Goal: Information Seeking & Learning: Learn about a topic

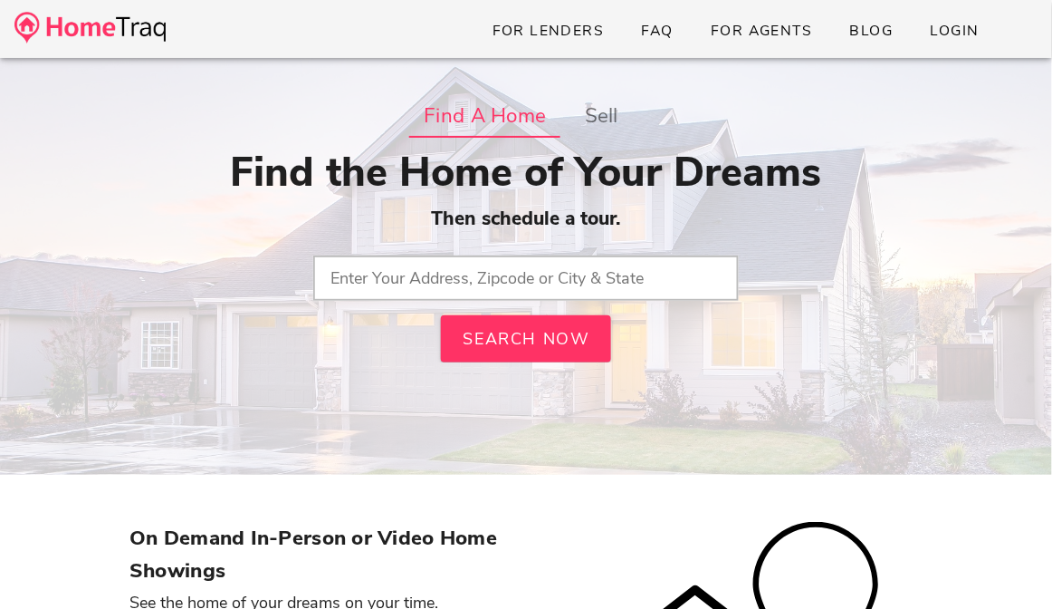
type input "63376, [GEOGRAPHIC_DATA]"
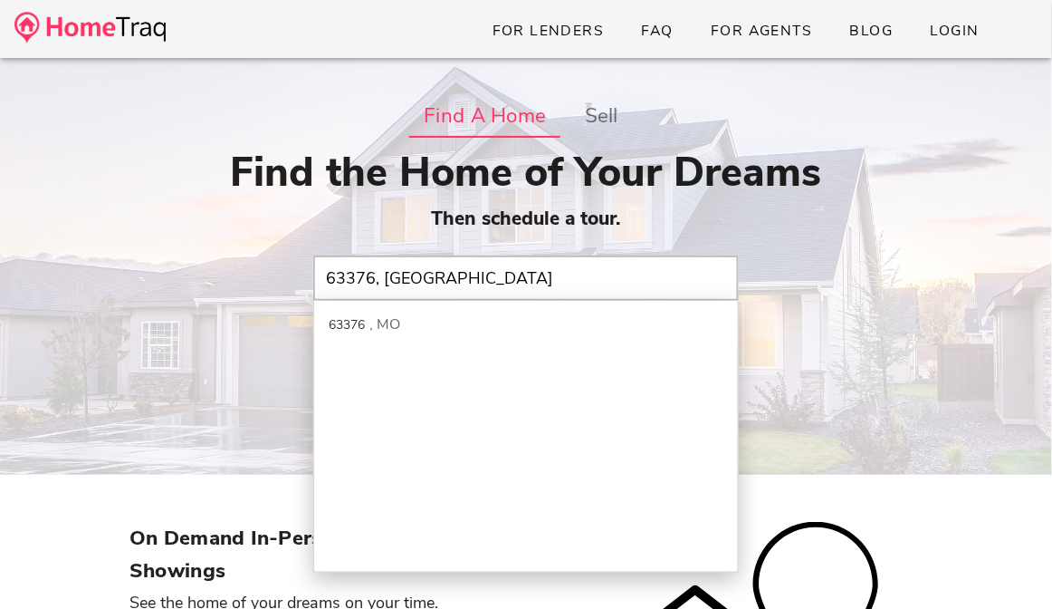
click at [507, 353] on div "63376 MO" at bounding box center [526, 437] width 426 height 272
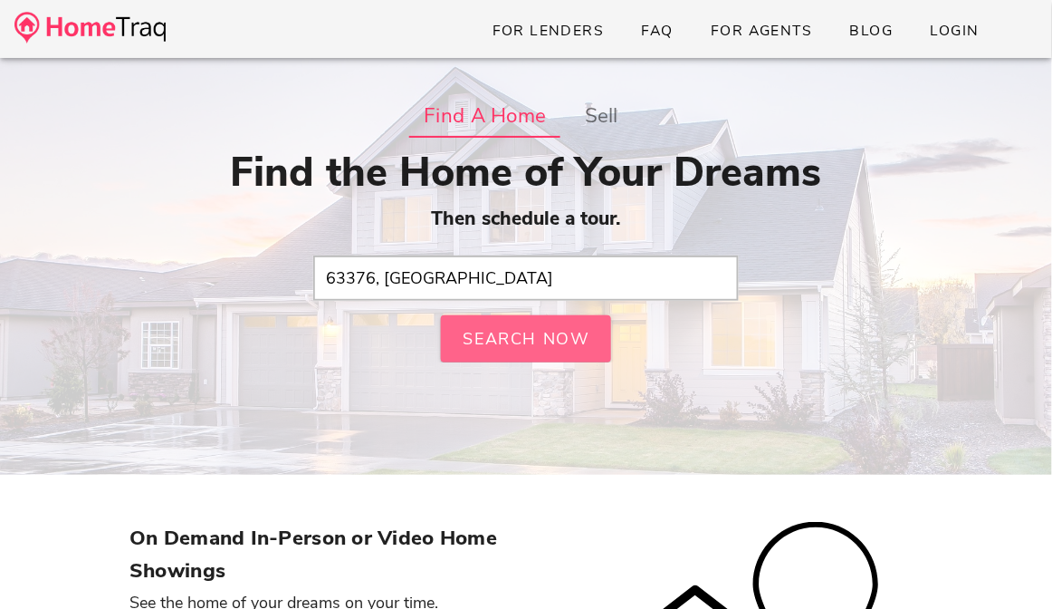
click at [507, 353] on button "Search Now" at bounding box center [526, 338] width 170 height 47
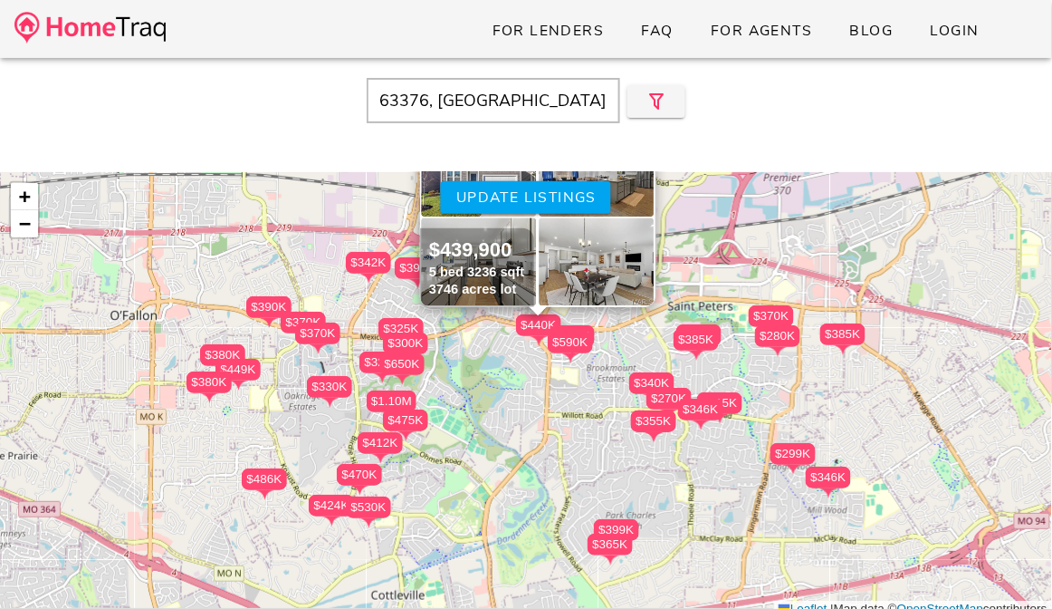
click at [658, 425] on div "$355K" at bounding box center [653, 421] width 45 height 22
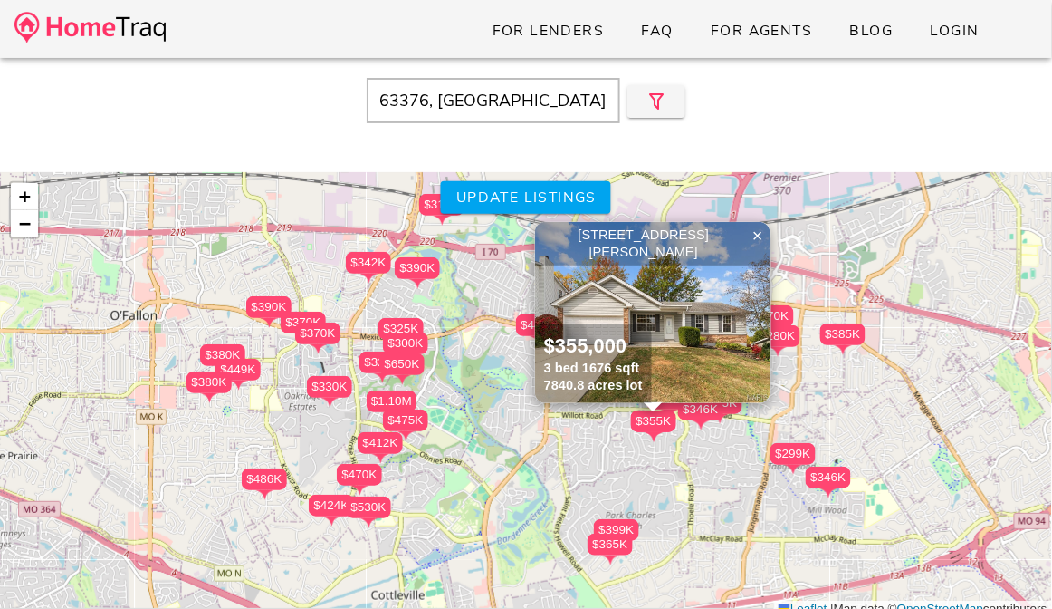
click at [681, 333] on img at bounding box center [652, 312] width 235 height 181
click at [758, 229] on span "×" at bounding box center [758, 236] width 11 height 20
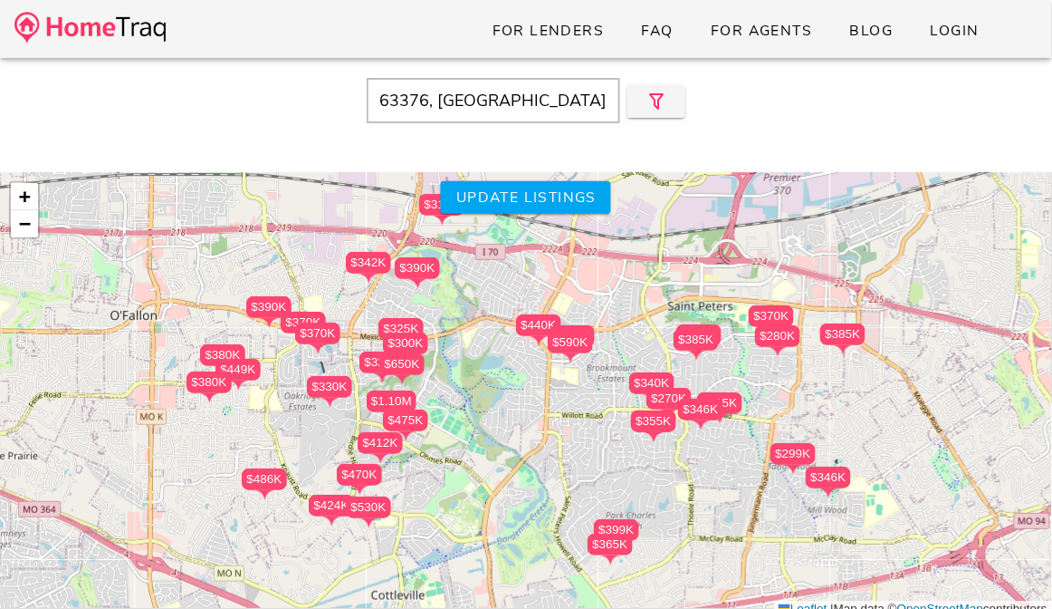
click at [408, 363] on div "$650K" at bounding box center [401, 364] width 45 height 22
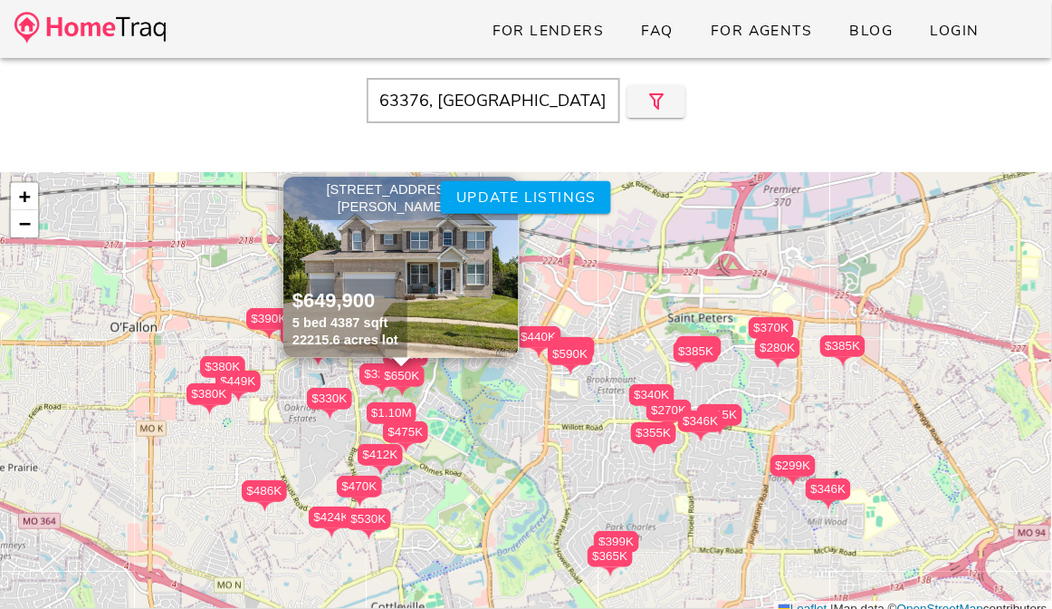
click at [470, 297] on img at bounding box center [400, 267] width 235 height 181
click at [383, 459] on div "$412K" at bounding box center [380, 455] width 45 height 22
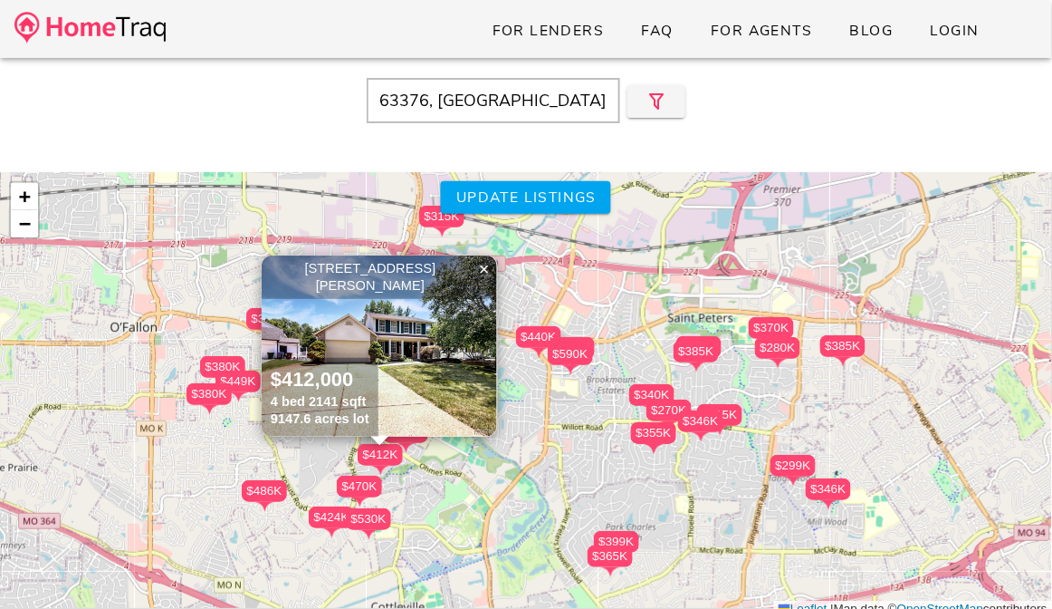
click at [442, 379] on img at bounding box center [379, 345] width 235 height 181
click at [377, 523] on div "$530K" at bounding box center [368, 519] width 45 height 22
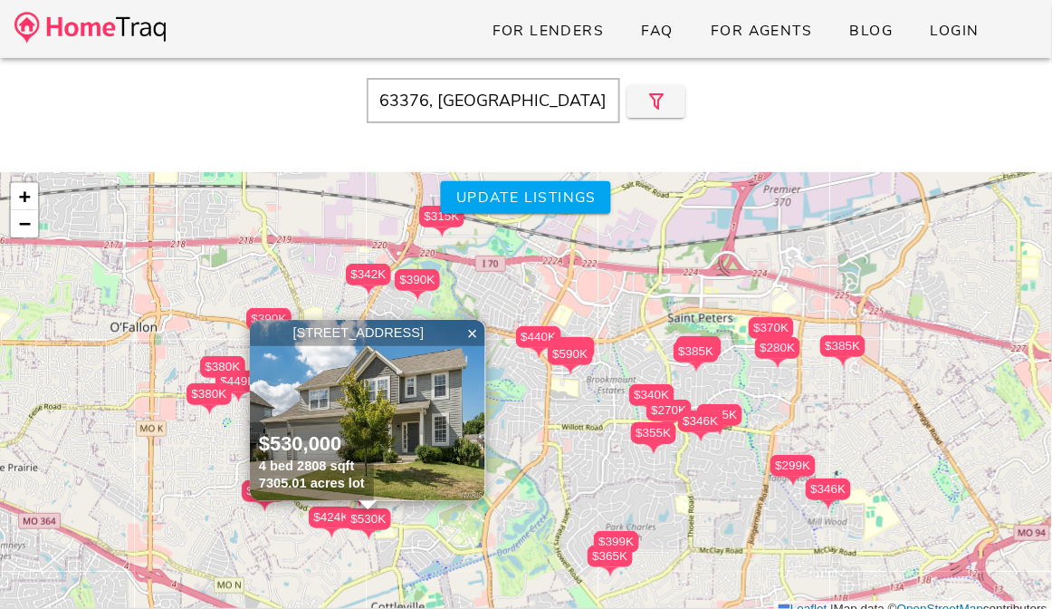
click at [418, 445] on img at bounding box center [367, 410] width 235 height 181
click at [724, 402] on div "$340K $412K $475K $340K $315K $330K $320K $315K $379K $270K $299K $370K $300K $…" at bounding box center [526, 395] width 1052 height 446
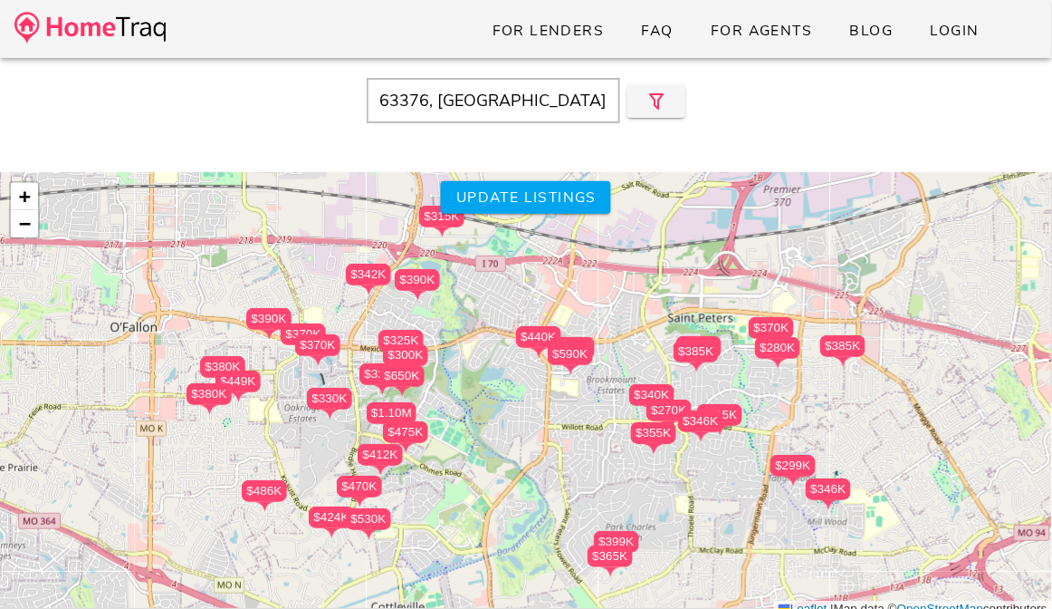
click at [249, 493] on div "$486K" at bounding box center [264, 491] width 45 height 22
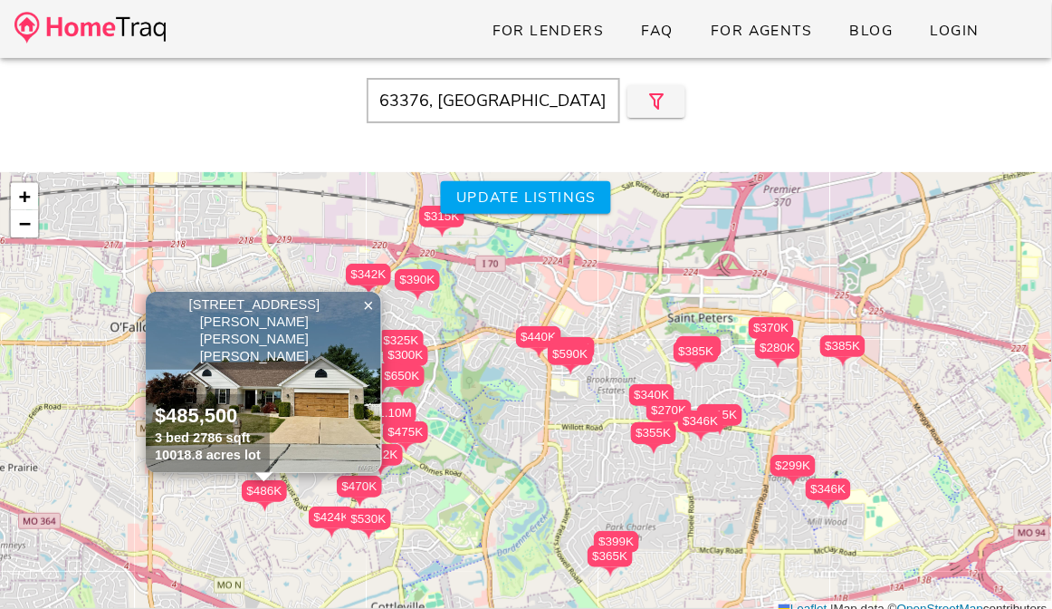
click at [295, 362] on img at bounding box center [263, 382] width 235 height 181
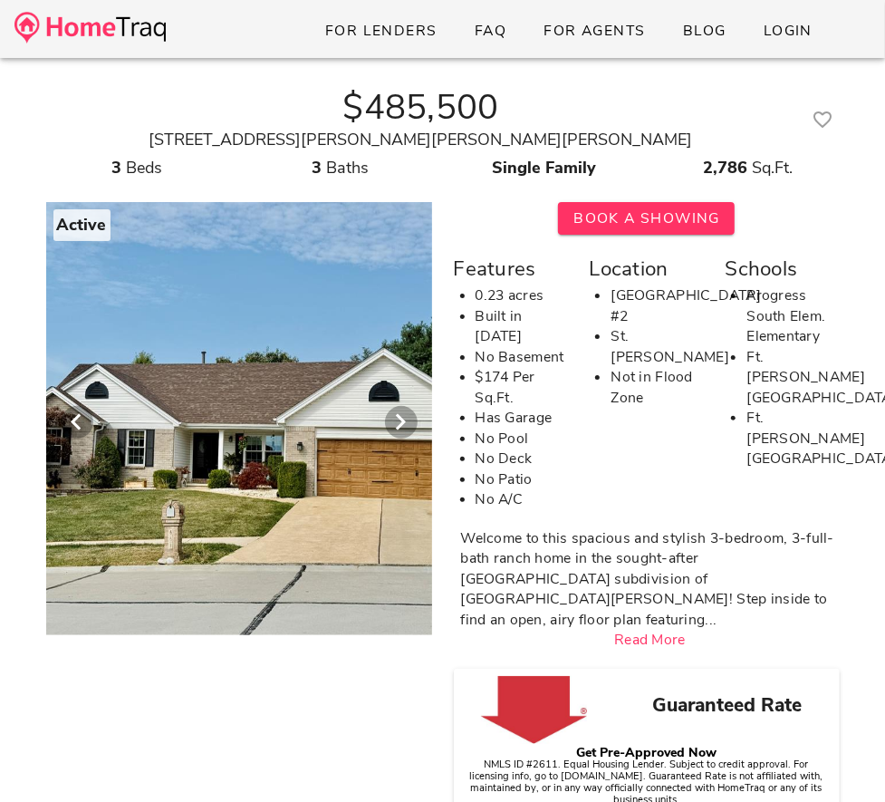
click at [302, 597] on div at bounding box center [238, 413] width 927 height 444
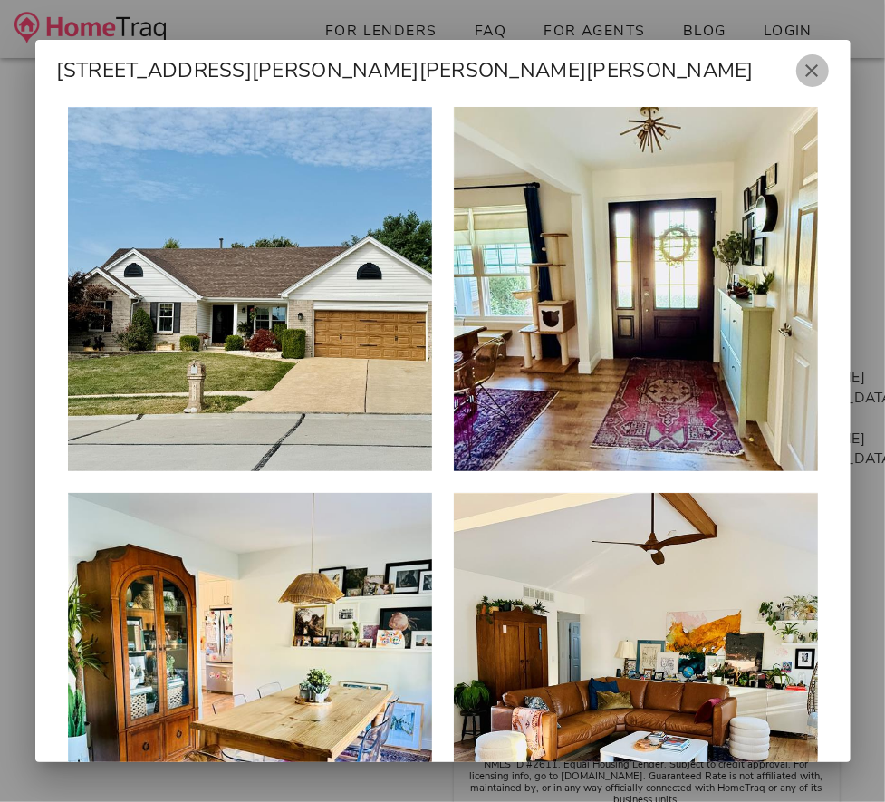
click at [814, 71] on icon "button" at bounding box center [813, 71] width 22 height 22
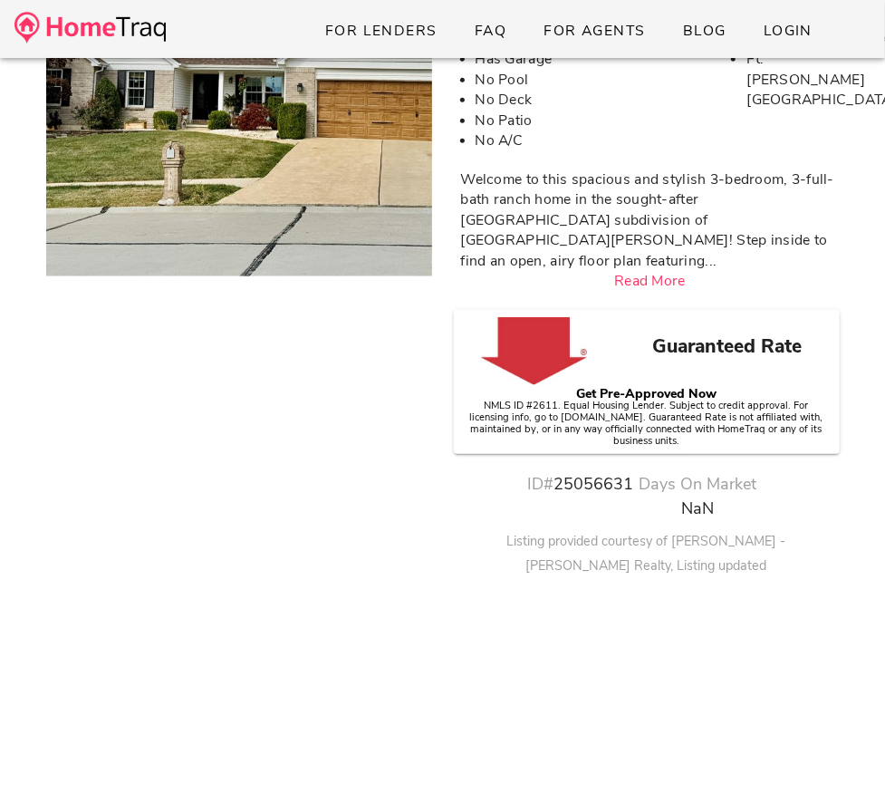
scroll to position [384, 0]
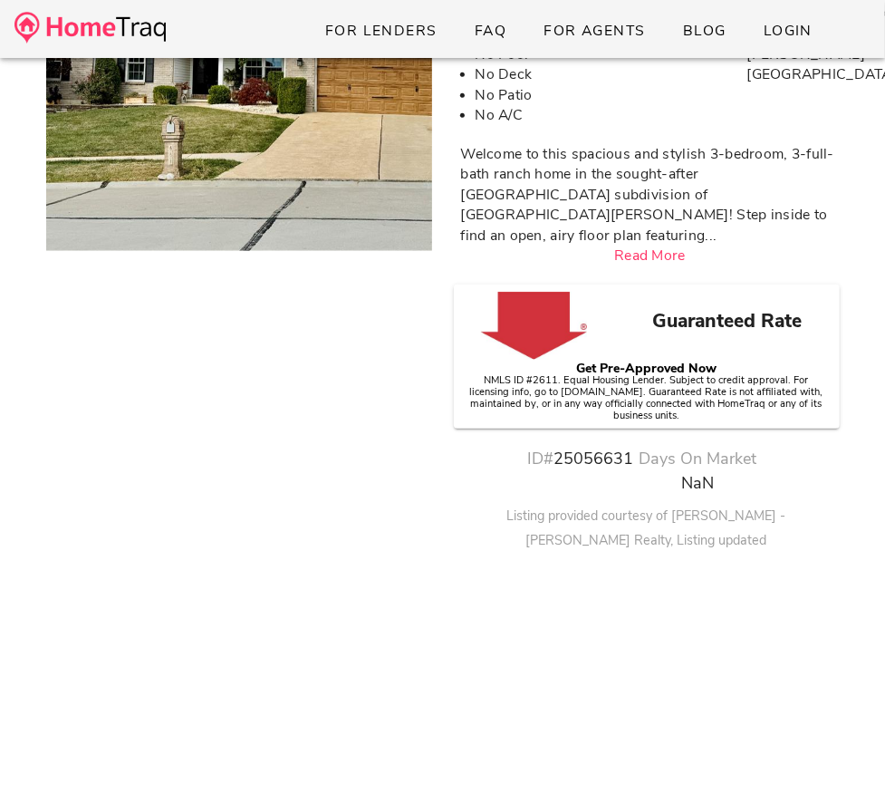
click at [670, 245] on link "Read More" at bounding box center [650, 255] width 72 height 20
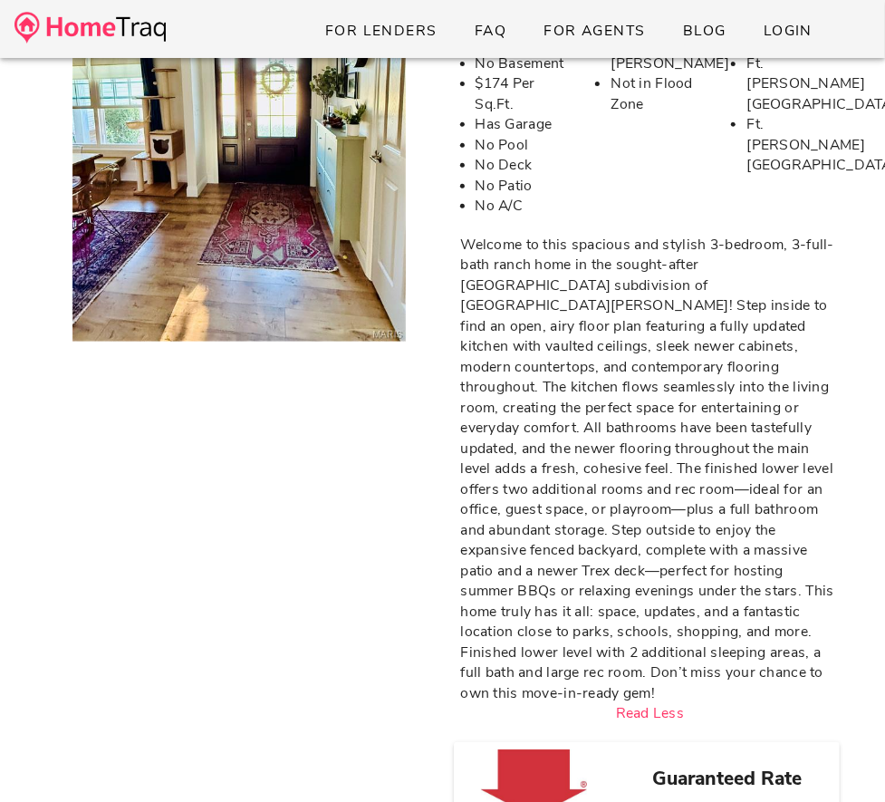
scroll to position [0, 0]
